Goal: Find contact information: Obtain details needed to contact an individual or organization

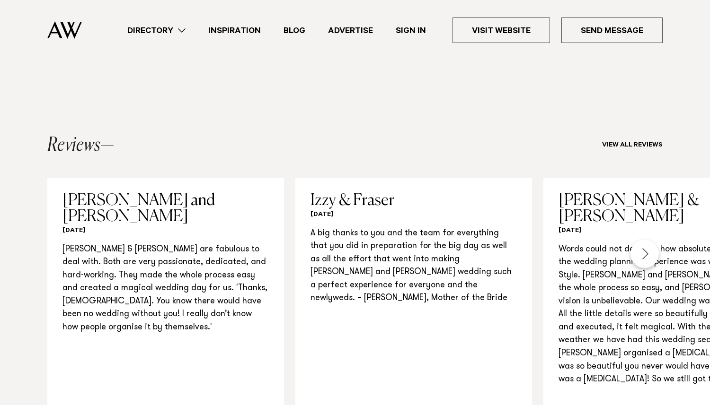
scroll to position [782, 0]
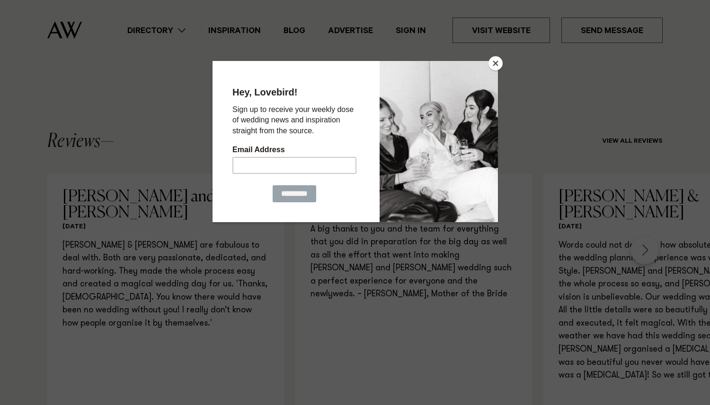
click at [497, 62] on button "Close" at bounding box center [495, 63] width 14 height 14
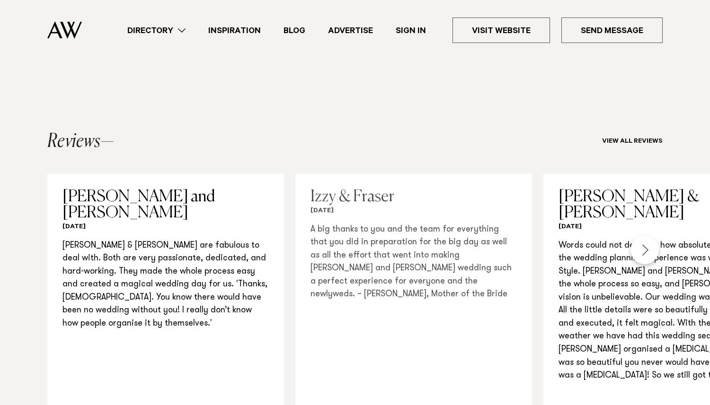
click at [382, 258] on p "A big thanks to you and the team for everything that you did in preparation for…" at bounding box center [413, 263] width 206 height 78
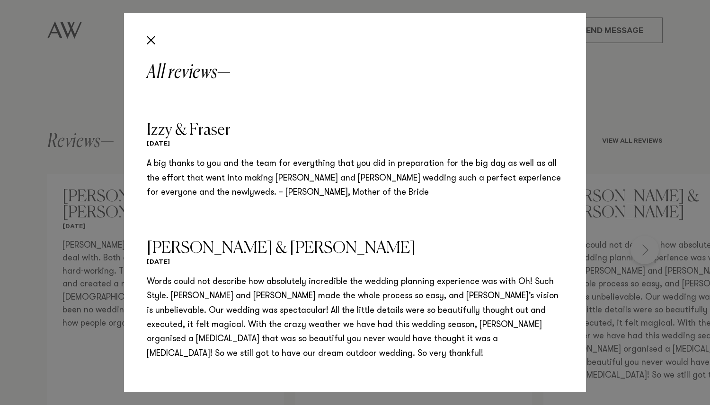
scroll to position [115, 0]
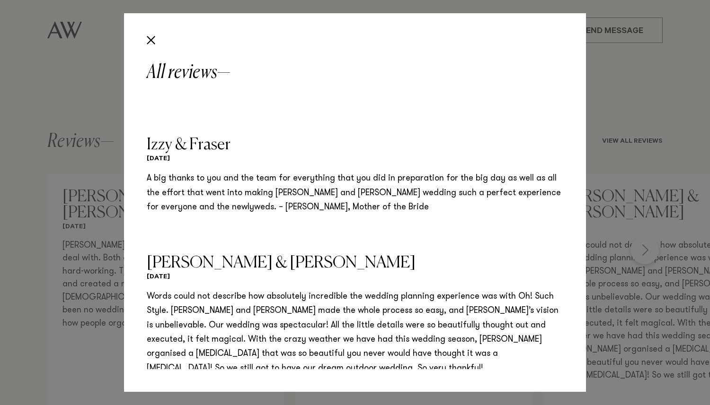
click at [212, 150] on h3 "Izzy & Fraser" at bounding box center [355, 145] width 416 height 16
click at [209, 149] on h3 "Izzy & Fraser" at bounding box center [355, 145] width 416 height 16
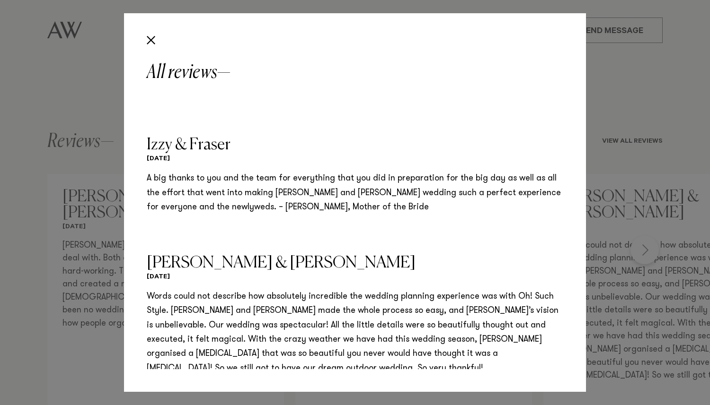
click at [220, 159] on h6 "[DATE]" at bounding box center [355, 159] width 416 height 9
click at [227, 209] on p "A big thanks to you and the team for everything that you did in preparation for…" at bounding box center [355, 193] width 416 height 43
copy p "Bigio"
click at [208, 141] on h3 "Izzy & Fraser" at bounding box center [355, 145] width 416 height 16
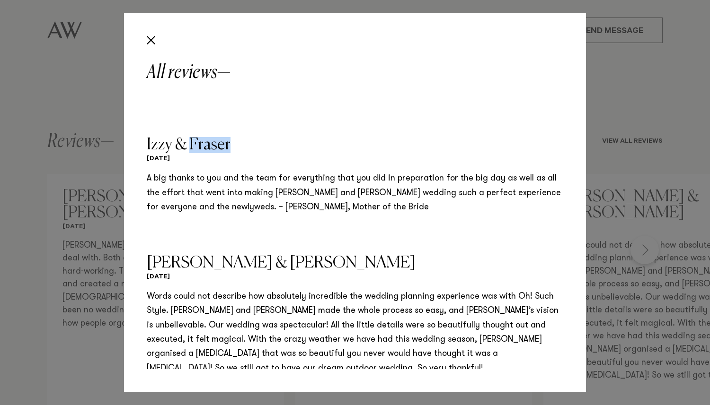
click at [208, 141] on h3 "Izzy & Fraser" at bounding box center [355, 145] width 416 height 16
copy h3 "Fraser"
click at [257, 207] on p "A big thanks to you and the team for everything that you did in preparation for…" at bounding box center [355, 193] width 416 height 43
click at [654, 133] on div "All reviews [PERSON_NAME] and [PERSON_NAME] [DATE] [PERSON_NAME] & [PERSON_NAME…" at bounding box center [355, 202] width 710 height 405
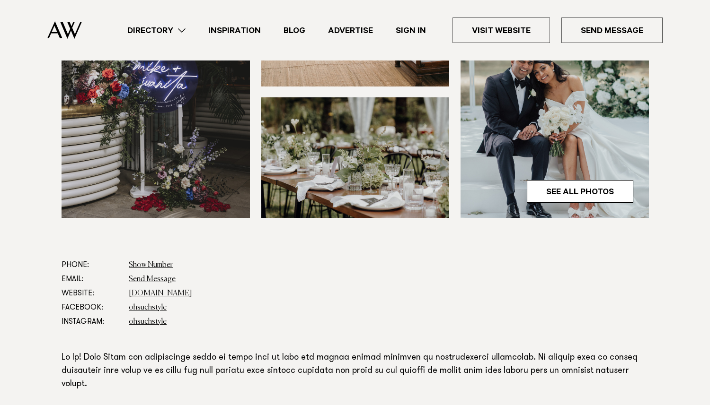
scroll to position [315, 0]
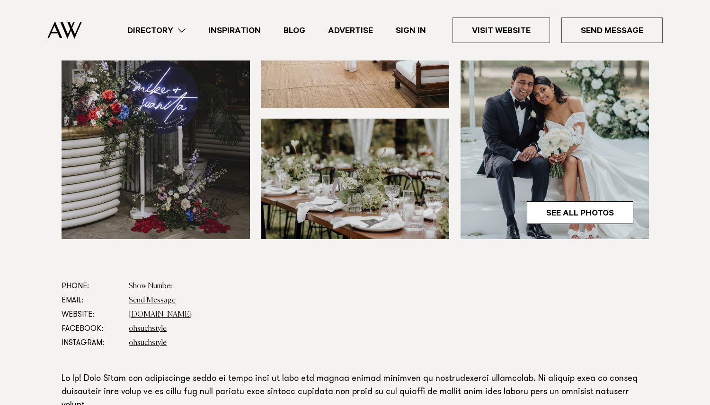
click at [401, 291] on dd "Show Number 0212688087" at bounding box center [389, 287] width 520 height 14
